Goal: Information Seeking & Learning: Learn about a topic

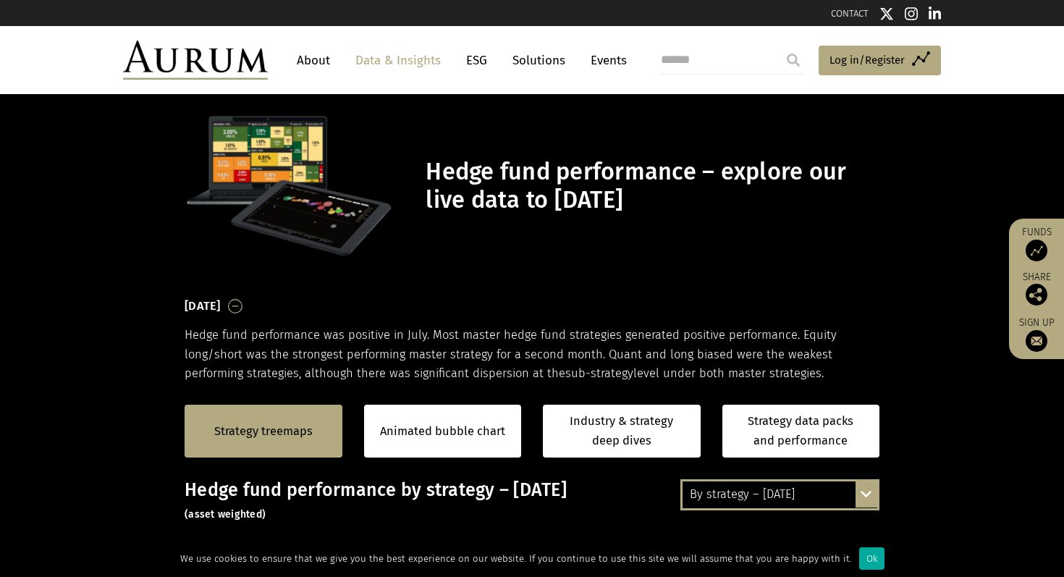
scroll to position [417, 0]
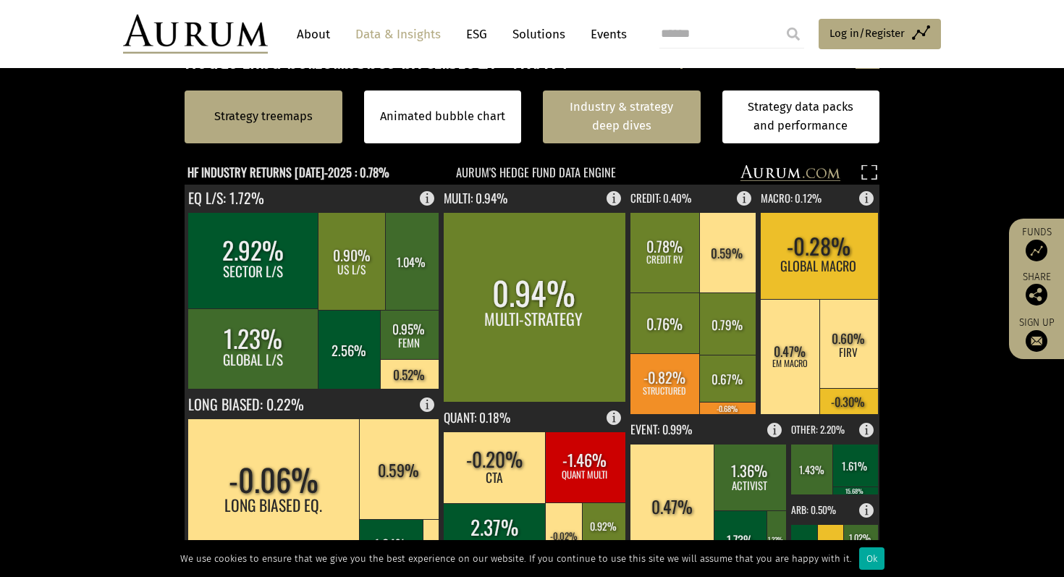
click at [619, 137] on link "Industry & strategy deep dives" at bounding box center [622, 116] width 158 height 53
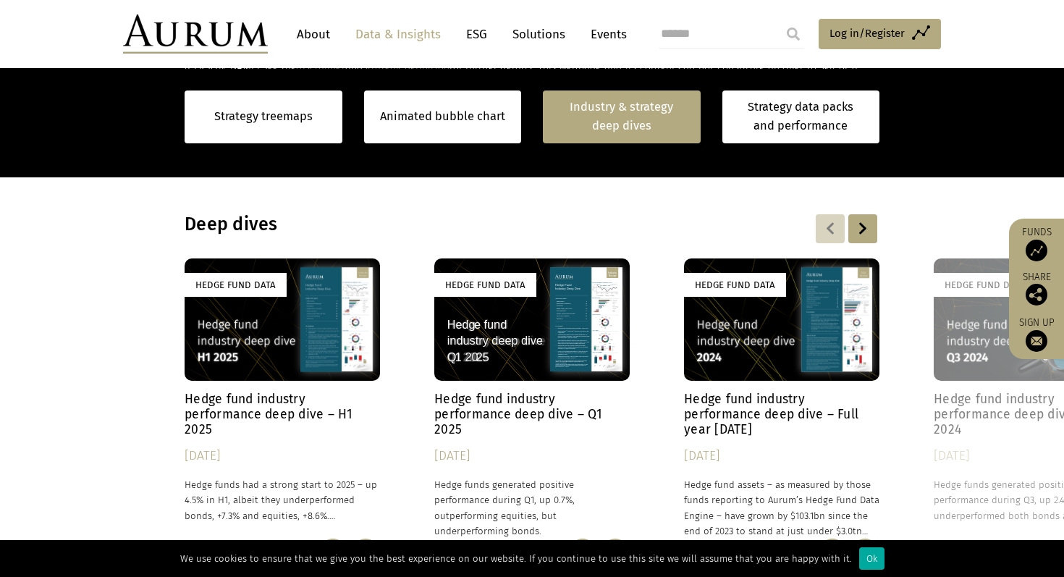
scroll to position [1124, 0]
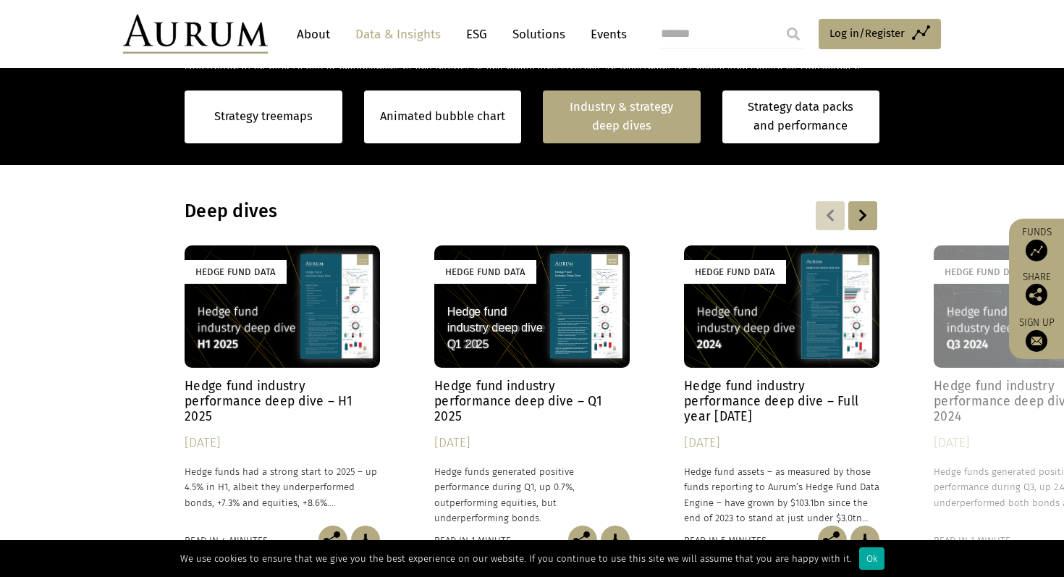
click at [517, 279] on div "Hedge Fund Data" at bounding box center [485, 272] width 102 height 24
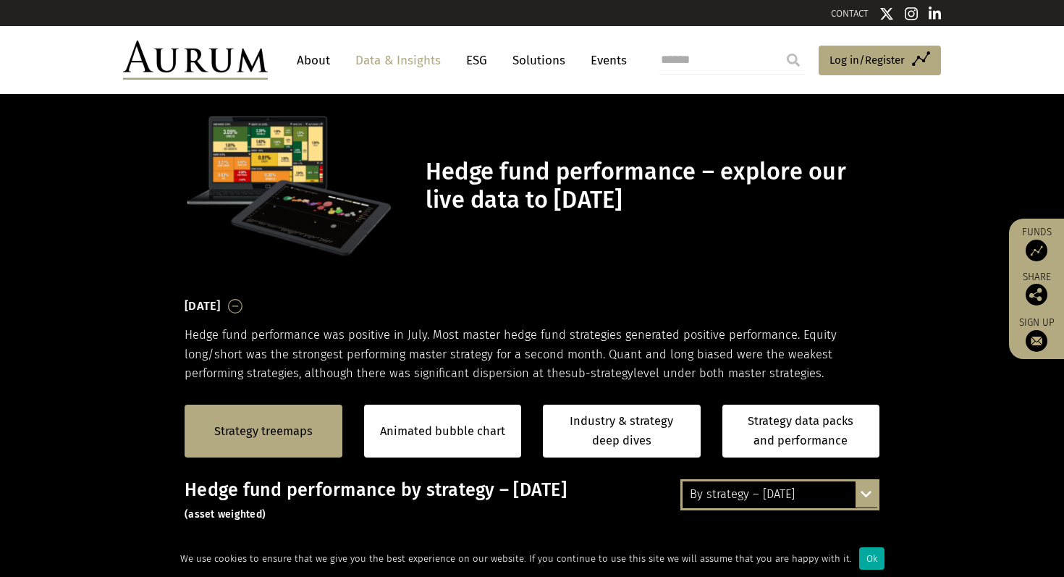
scroll to position [1124, 0]
